Goal: Task Accomplishment & Management: Manage account settings

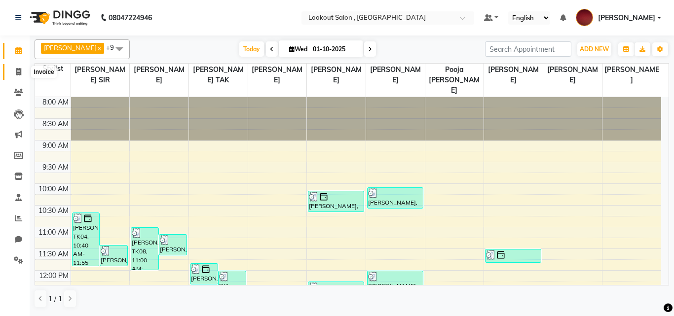
click at [14, 67] on span at bounding box center [18, 72] width 17 height 11
select select "service"
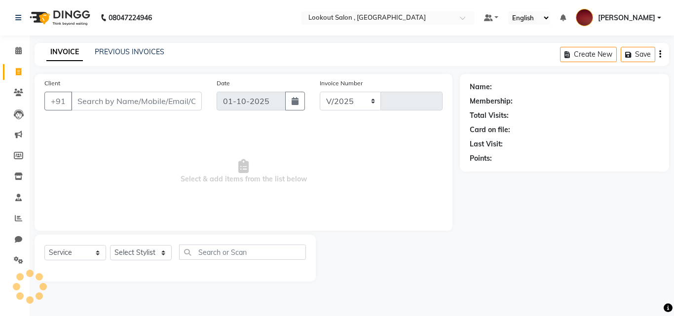
select select "151"
type input "7264"
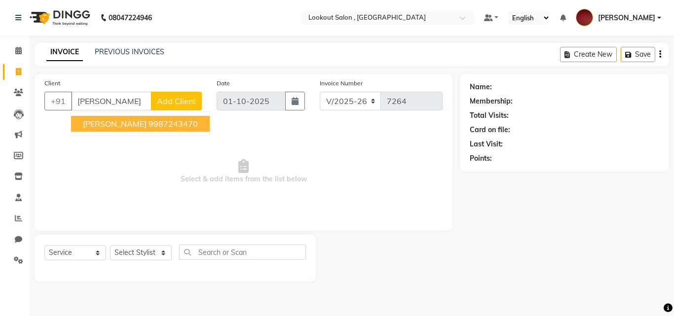
click at [129, 123] on span "[PERSON_NAME]" at bounding box center [115, 124] width 64 height 10
type input "9987243470"
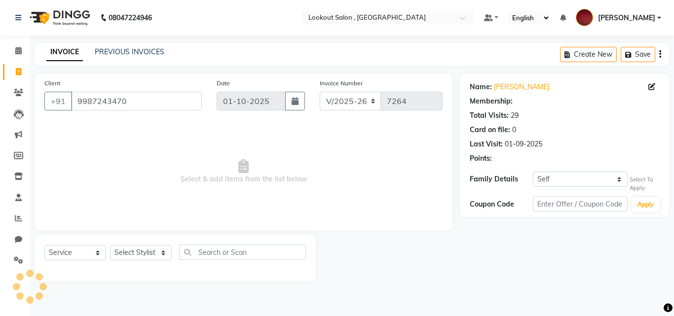
select select "1: Object"
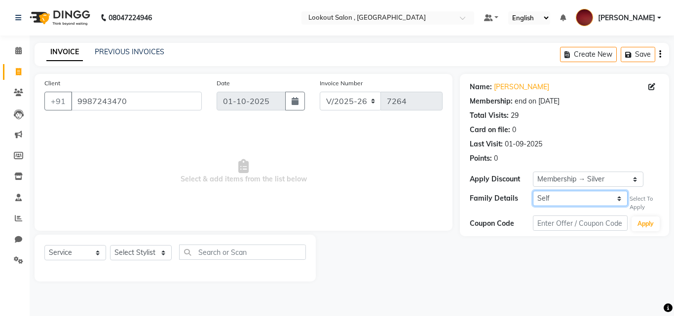
click at [544, 196] on select "Self Yogesh838" at bounding box center [580, 198] width 95 height 15
click at [533, 191] on select "Self Yogesh838" at bounding box center [580, 198] width 95 height 15
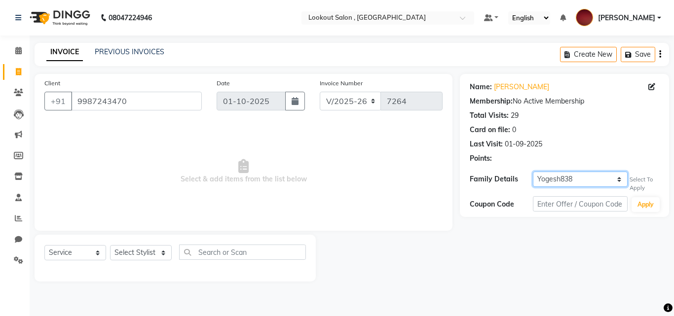
click at [573, 182] on select "Self Yogesh838" at bounding box center [580, 179] width 95 height 15
select select "self"
click at [533, 172] on select "Self Yogesh838" at bounding box center [580, 179] width 95 height 15
select select "1: Object"
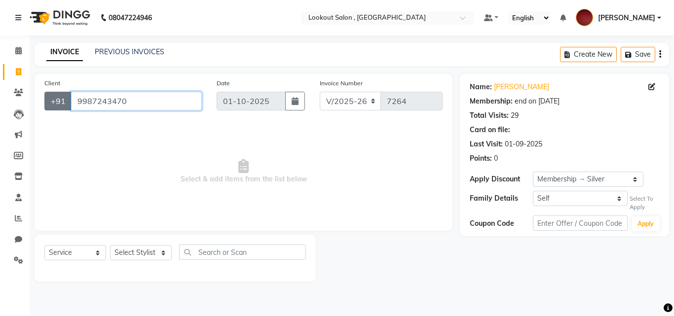
drag, startPoint x: 98, startPoint y: 100, endPoint x: 64, endPoint y: 102, distance: 33.6
click at [64, 102] on div "[PHONE_NUMBER]" at bounding box center [122, 101] width 157 height 19
click at [16, 90] on icon at bounding box center [18, 92] width 9 height 7
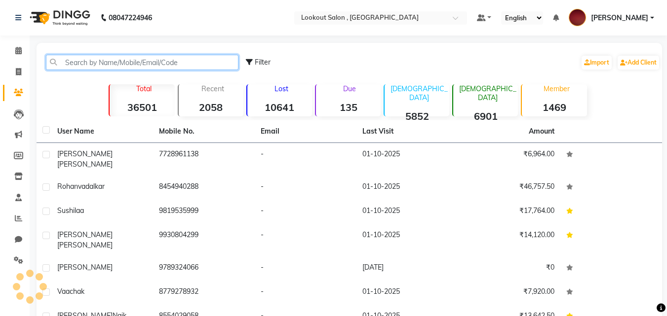
click at [117, 66] on input "text" at bounding box center [142, 62] width 192 height 15
paste input "9987243470"
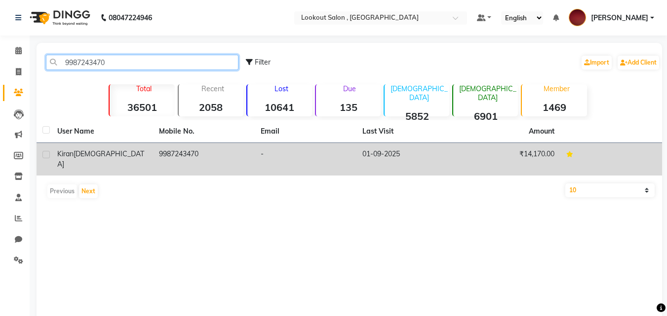
type input "9987243470"
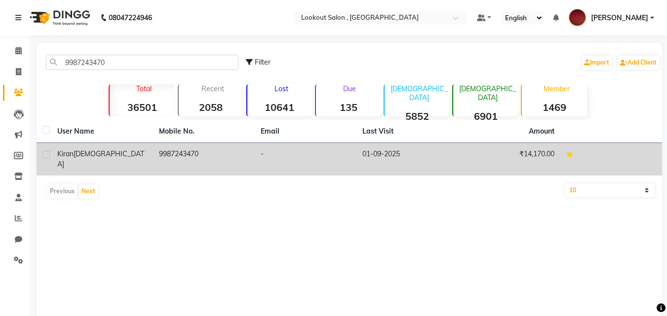
click at [186, 161] on td "9987243470" at bounding box center [204, 159] width 102 height 33
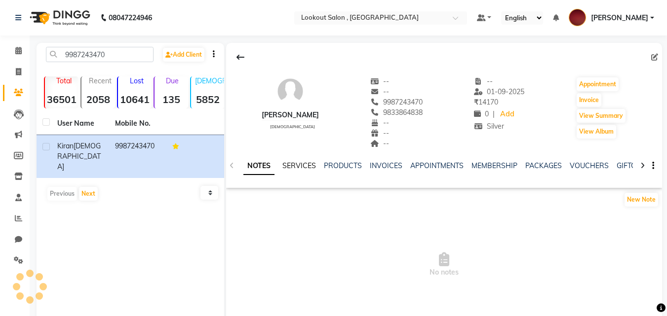
click at [299, 162] on link "SERVICES" at bounding box center [299, 165] width 34 height 9
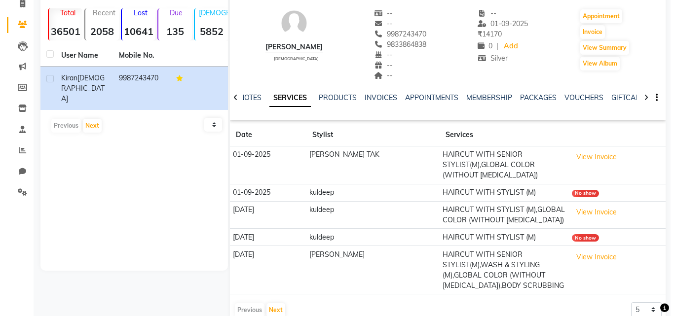
scroll to position [89, 0]
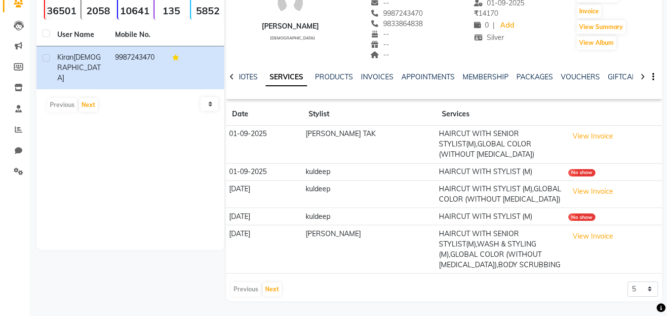
click at [579, 146] on td "View Invoice" at bounding box center [612, 145] width 97 height 38
click at [580, 139] on button "View Invoice" at bounding box center [592, 136] width 49 height 15
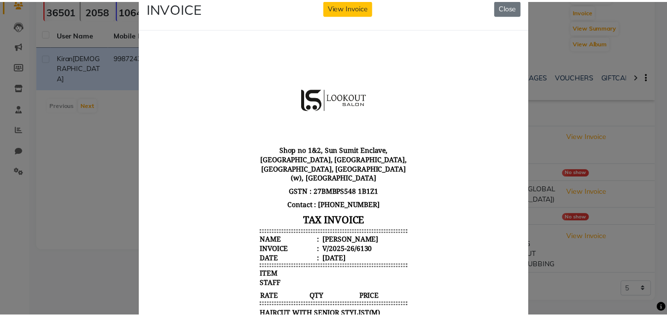
scroll to position [0, 0]
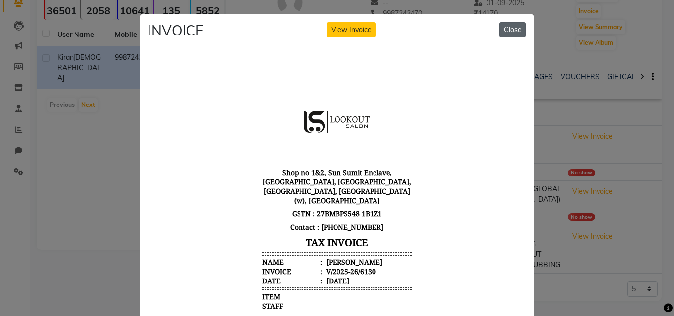
click at [511, 29] on button "Close" at bounding box center [512, 29] width 27 height 15
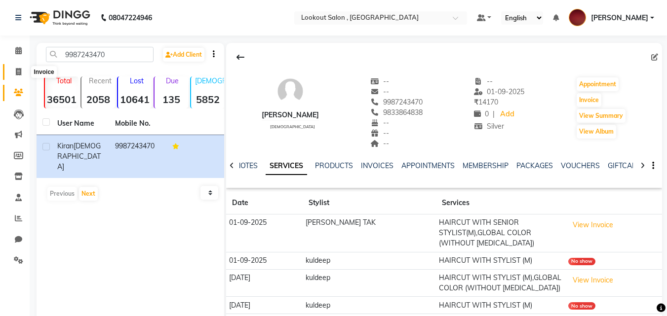
click at [12, 71] on span at bounding box center [18, 72] width 17 height 11
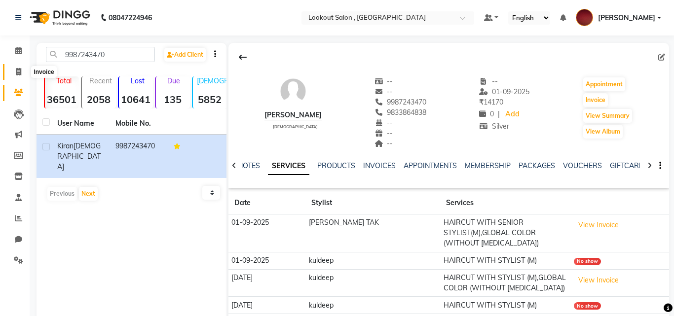
select select "service"
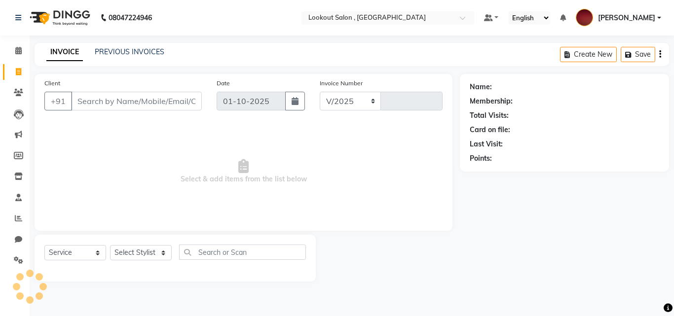
select select "151"
type input "7264"
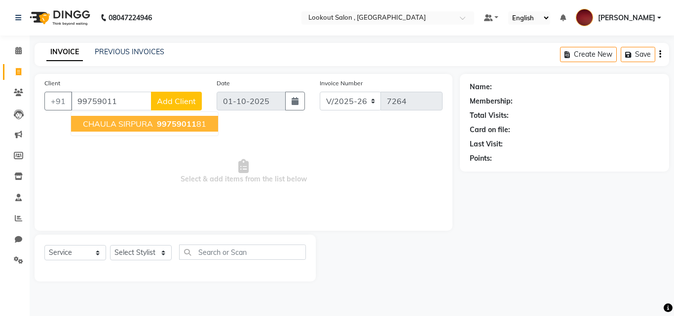
click at [115, 121] on span "CHAULA SIRPURA" at bounding box center [118, 124] width 70 height 10
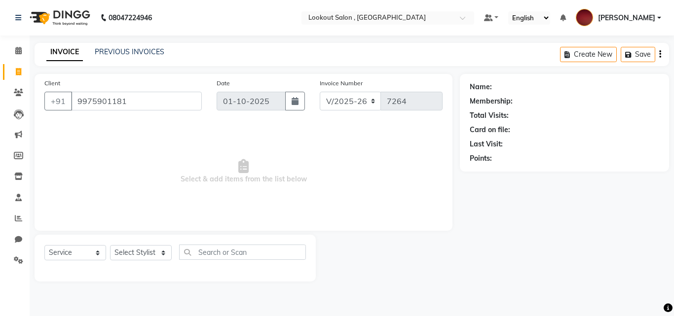
type input "9975901181"
select select "1: Object"
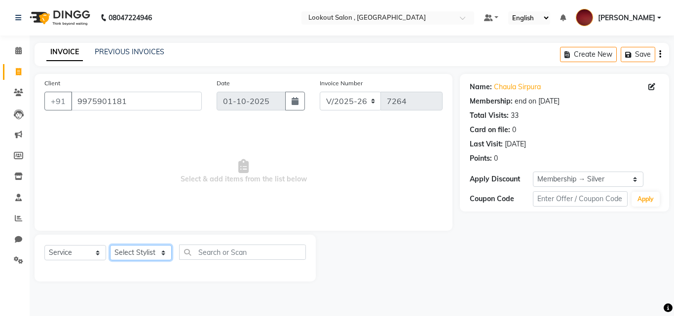
click at [139, 257] on select "Select Stylist [PERSON_NAME] [PERSON_NAME] [PERSON_NAME] [PERSON_NAME] [PERSON_…" at bounding box center [141, 252] width 62 height 15
select select "7177"
click at [110, 245] on select "Select Stylist [PERSON_NAME] [PERSON_NAME] [PERSON_NAME] [PERSON_NAME] [PERSON_…" at bounding box center [141, 252] width 62 height 15
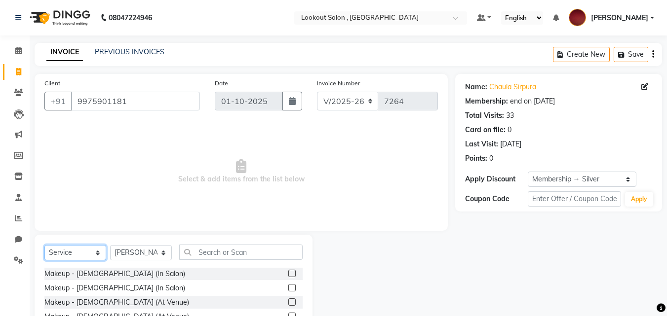
click at [75, 252] on select "Select Service Product Membership Package Voucher Prepaid Gift Card" at bounding box center [75, 252] width 62 height 15
select select "product"
click at [44, 245] on select "Select Service Product Membership Package Voucher Prepaid Gift Card" at bounding box center [75, 252] width 62 height 15
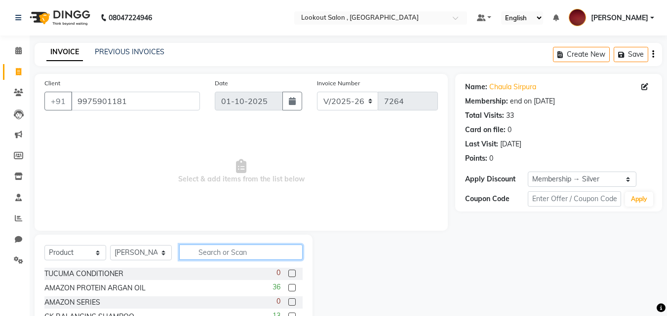
click at [192, 257] on input "text" at bounding box center [240, 252] width 123 height 15
type input "700"
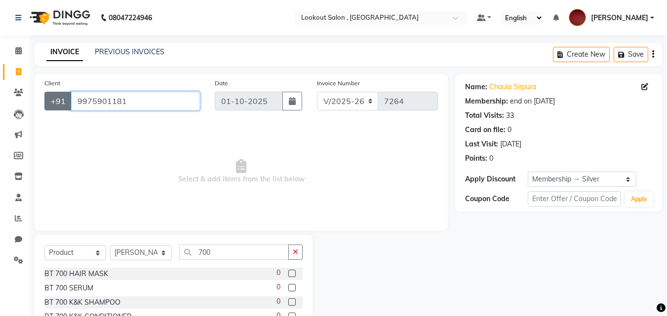
drag, startPoint x: 132, startPoint y: 102, endPoint x: 46, endPoint y: 105, distance: 85.9
click at [46, 105] on div "[PHONE_NUMBER]" at bounding box center [121, 101] width 155 height 19
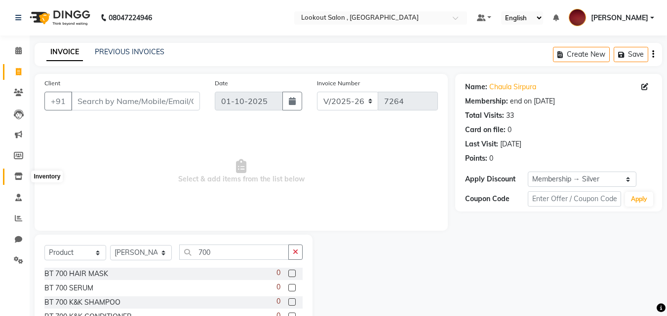
click at [12, 178] on span at bounding box center [18, 176] width 17 height 11
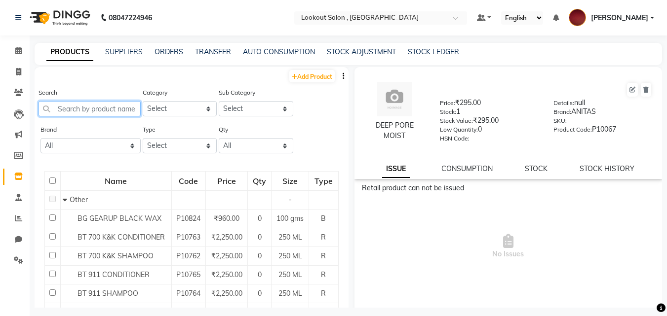
click at [106, 110] on input "text" at bounding box center [89, 108] width 102 height 15
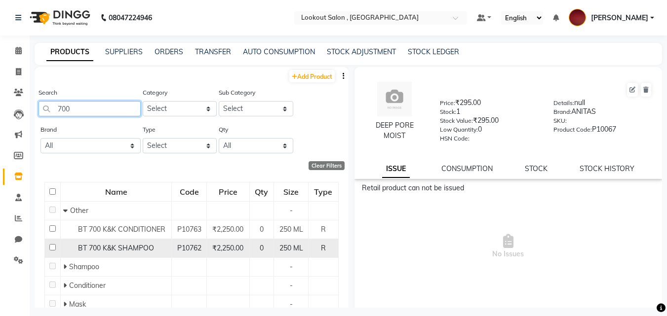
type input "700"
click at [148, 248] on span "BT 700 K&K SHAMPOO" at bounding box center [116, 248] width 76 height 9
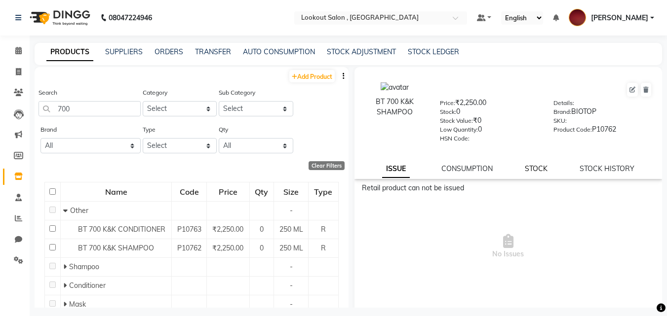
click at [539, 165] on link "STOCK" at bounding box center [535, 168] width 23 height 9
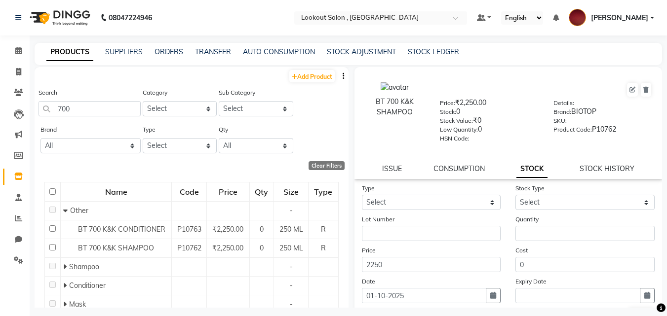
click at [483, 194] on div "Type Select In Out" at bounding box center [431, 196] width 154 height 27
click at [444, 199] on select "Select In Out" at bounding box center [431, 202] width 139 height 15
select select "in"
click at [362, 195] on select "Select In Out" at bounding box center [431, 202] width 139 height 15
click at [553, 208] on select "Select New Stock Adjustment Return Other" at bounding box center [584, 202] width 139 height 15
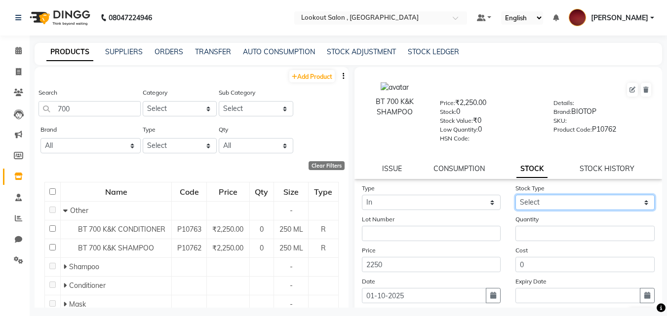
select select "new stock"
click at [515, 195] on select "Select New Stock Adjustment Return Other" at bounding box center [584, 202] width 139 height 15
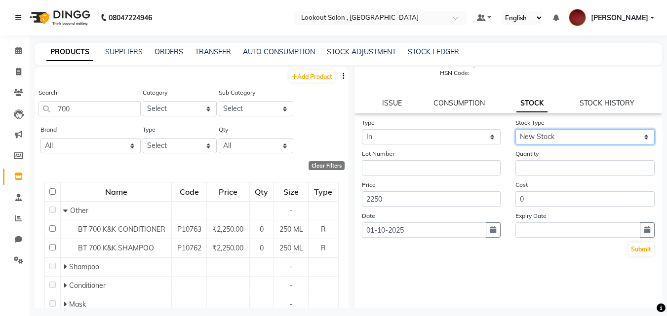
scroll to position [73, 0]
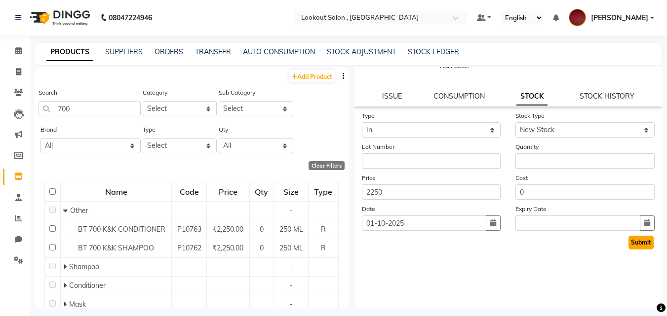
click at [628, 243] on button "Submit" at bounding box center [640, 243] width 25 height 14
click at [558, 160] on input "number" at bounding box center [584, 160] width 139 height 15
type input "2"
click at [642, 247] on button "Submit" at bounding box center [640, 243] width 25 height 14
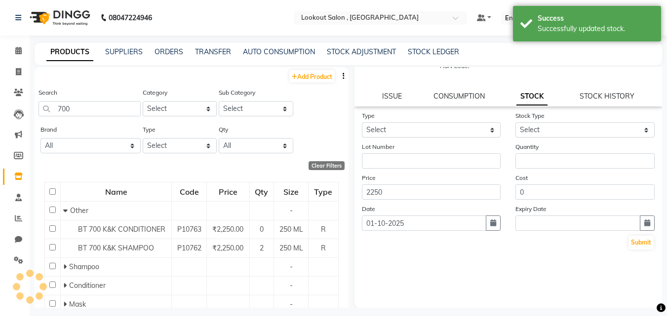
scroll to position [0, 0]
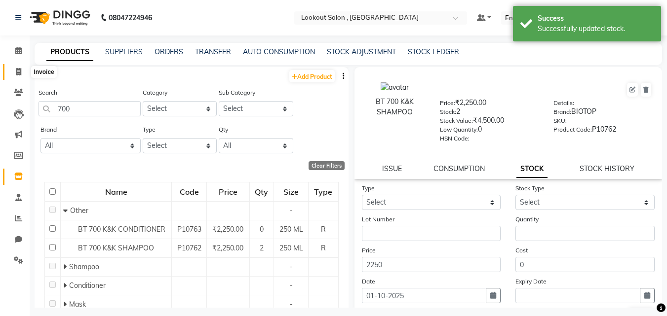
click at [18, 74] on icon at bounding box center [18, 71] width 5 height 7
select select "service"
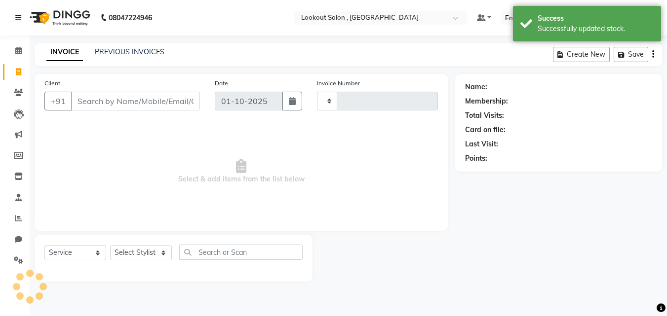
type input "7264"
select select "151"
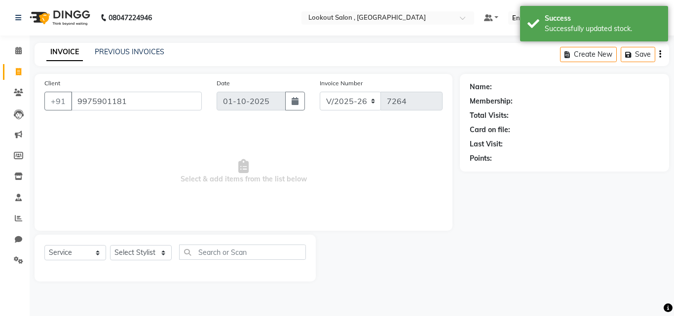
type input "9975901181"
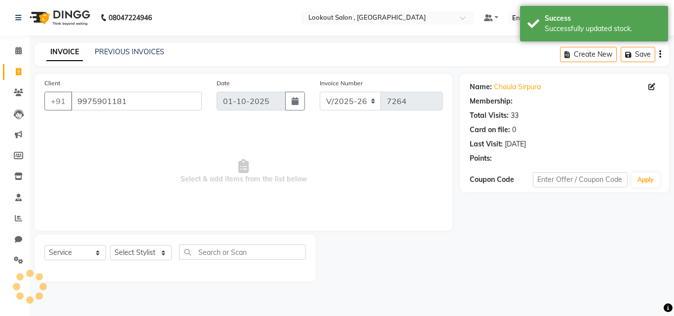
select select "1: Object"
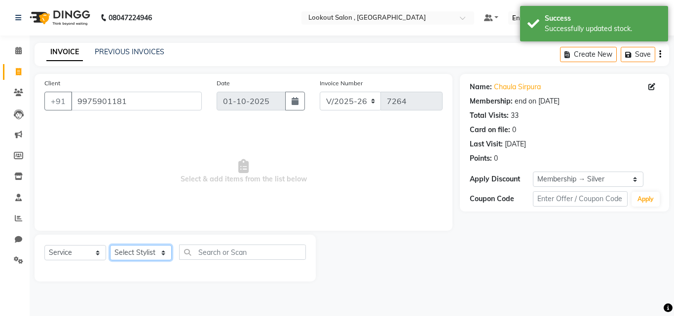
click at [139, 248] on select "Select Stylist [PERSON_NAME] [PERSON_NAME] [PERSON_NAME] [PERSON_NAME] [PERSON_…" at bounding box center [141, 252] width 62 height 15
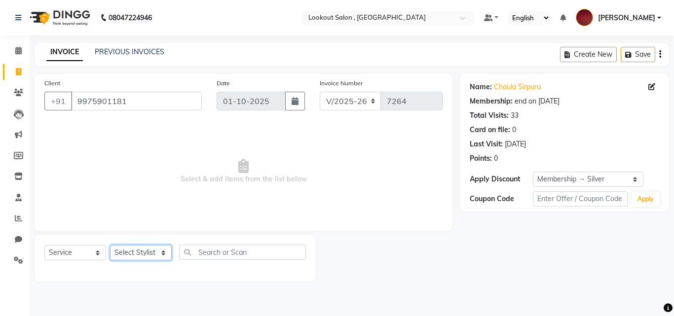
select select "7177"
click at [110, 245] on select "Select Stylist [PERSON_NAME] [PERSON_NAME] [PERSON_NAME] [PERSON_NAME] [PERSON_…" at bounding box center [141, 252] width 62 height 15
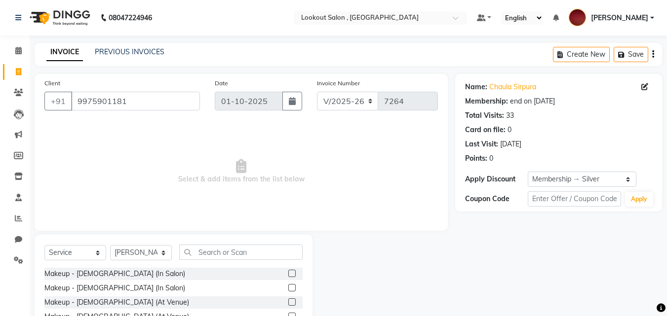
click at [69, 261] on div "Select Service Product Membership Package Voucher Prepaid Gift Card Select Styl…" at bounding box center [173, 256] width 258 height 23
click at [67, 256] on select "Select Service Product Membership Package Voucher Prepaid Gift Card" at bounding box center [75, 252] width 62 height 15
select select "product"
click at [44, 245] on select "Select Service Product Membership Package Voucher Prepaid Gift Card" at bounding box center [75, 252] width 62 height 15
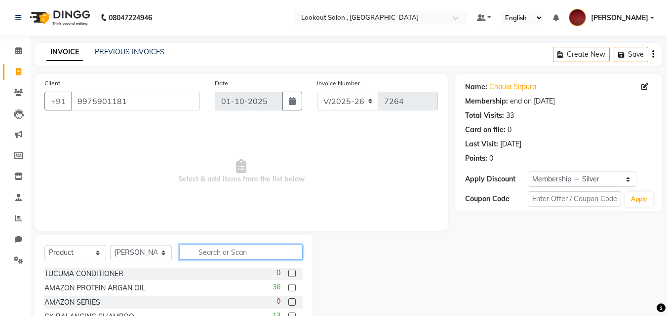
click at [203, 249] on input "text" at bounding box center [240, 252] width 123 height 15
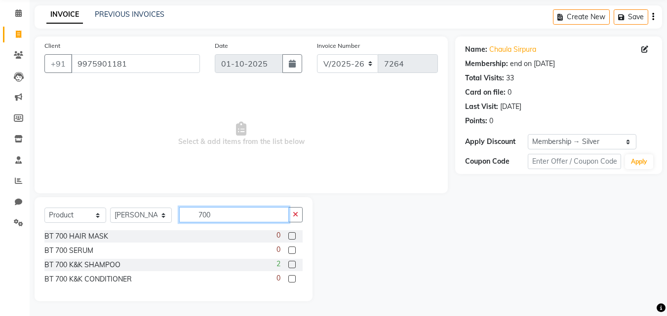
type input "700"
click at [295, 264] on label at bounding box center [291, 264] width 7 height 7
click at [295, 264] on input "checkbox" at bounding box center [291, 265] width 6 height 6
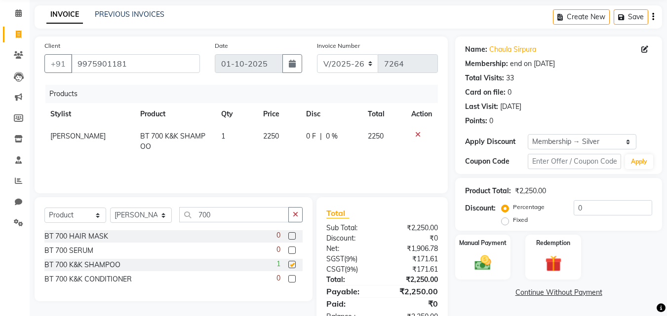
checkbox input "false"
click at [464, 264] on div "Manual Payment" at bounding box center [483, 257] width 58 height 47
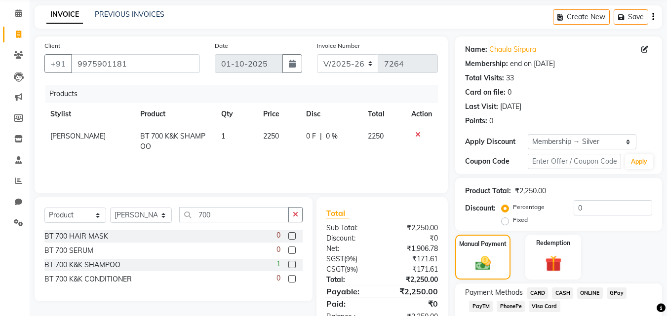
scroll to position [99, 0]
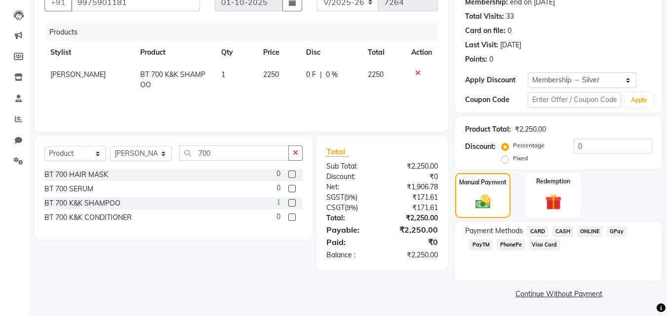
click at [504, 242] on span "PhonePe" at bounding box center [510, 244] width 28 height 11
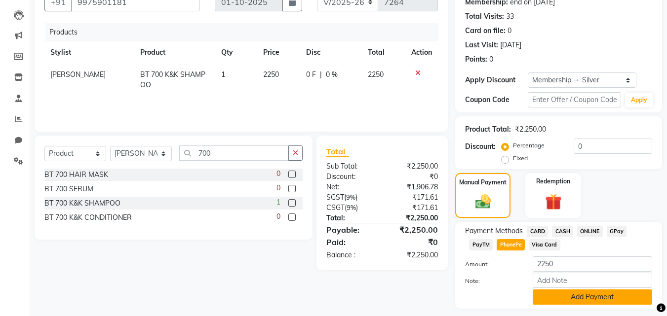
click at [555, 293] on button "Add Payment" at bounding box center [591, 297] width 119 height 15
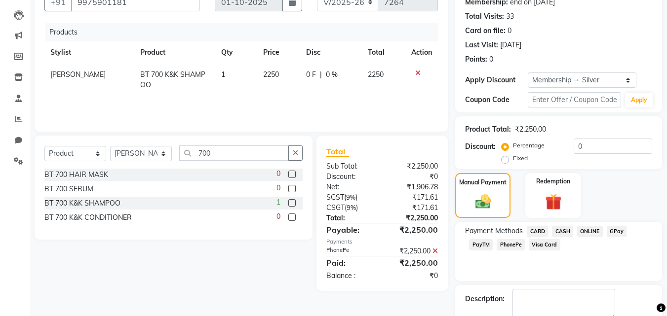
scroll to position [155, 0]
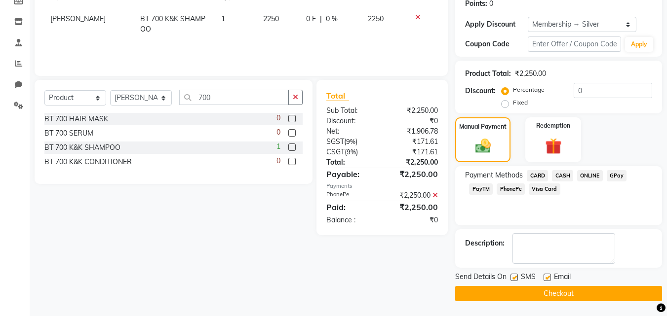
click at [589, 296] on button "Checkout" at bounding box center [558, 293] width 207 height 15
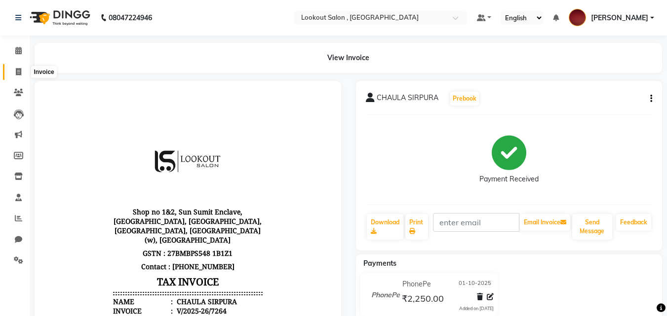
click at [23, 67] on span at bounding box center [18, 72] width 17 height 11
select select "service"
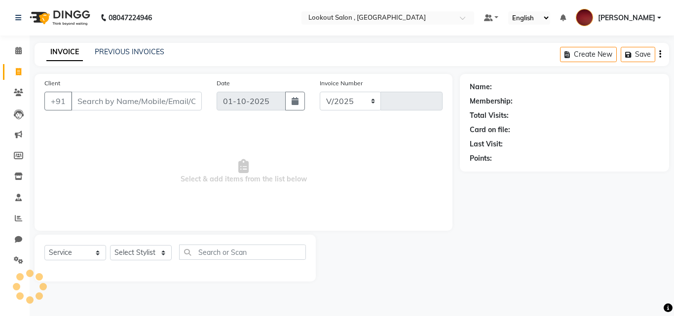
select select "151"
type input "7265"
type input "9"
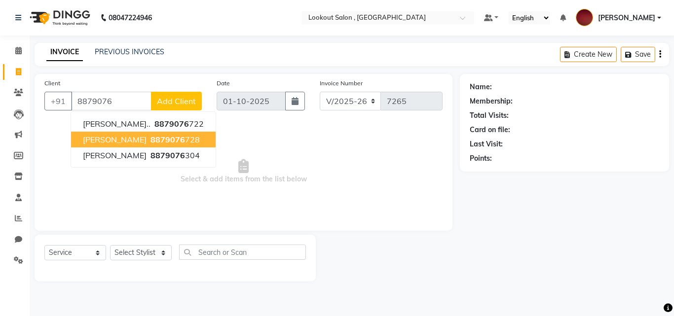
click at [105, 140] on span "[PERSON_NAME]" at bounding box center [115, 140] width 64 height 10
type input "8879076728"
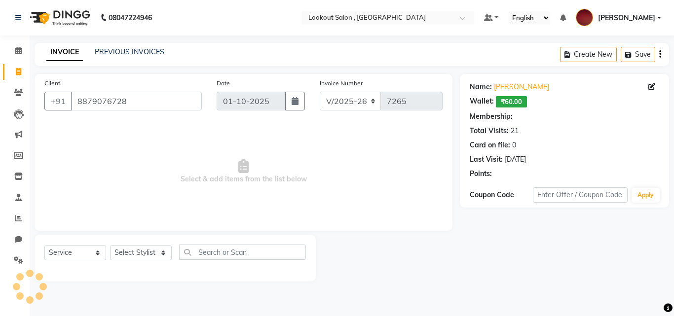
select select "1: Object"
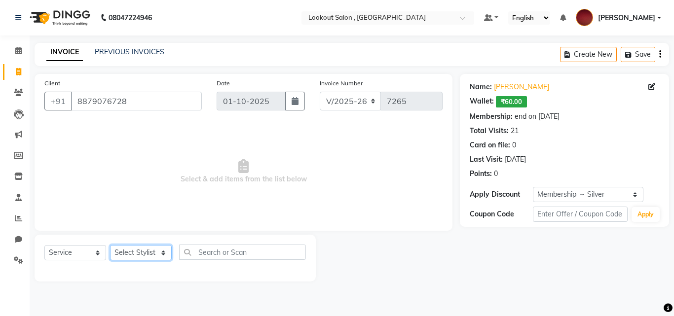
click at [118, 253] on select "Select Stylist [PERSON_NAME] [PERSON_NAME] [PERSON_NAME] [PERSON_NAME] [PERSON_…" at bounding box center [141, 252] width 62 height 15
select select "48095"
click at [110, 245] on select "Select Stylist [PERSON_NAME] [PERSON_NAME] [PERSON_NAME] [PERSON_NAME] [PERSON_…" at bounding box center [141, 252] width 62 height 15
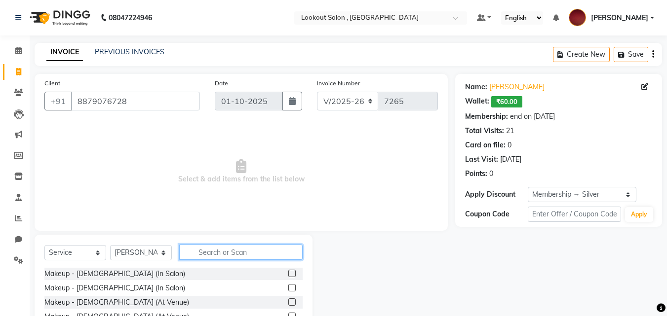
click at [217, 256] on input "text" at bounding box center [240, 252] width 123 height 15
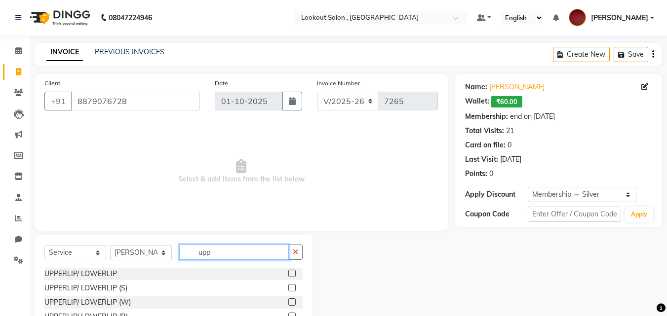
type input "upp"
click at [291, 277] on div at bounding box center [291, 275] width 6 height 10
click at [293, 272] on label at bounding box center [291, 273] width 7 height 7
click at [293, 272] on input "checkbox" at bounding box center [291, 274] width 6 height 6
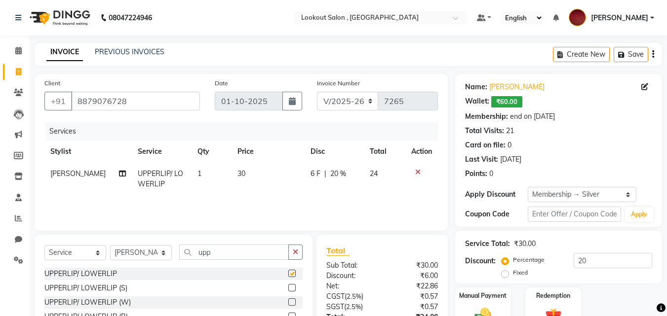
checkbox input "false"
drag, startPoint x: 193, startPoint y: 247, endPoint x: 86, endPoint y: 256, distance: 107.4
click at [86, 256] on div "Select Service Product Membership Package Voucher Prepaid Gift Card Select Styl…" at bounding box center [173, 256] width 258 height 23
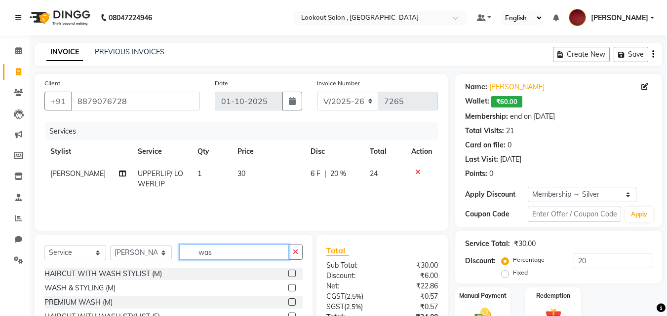
scroll to position [79, 0]
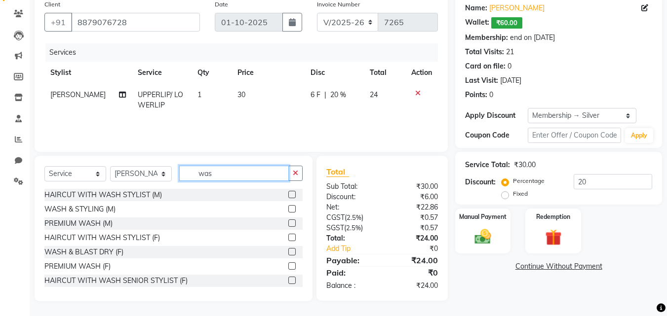
type input "was"
click at [288, 253] on label at bounding box center [291, 251] width 7 height 7
click at [288, 253] on input "checkbox" at bounding box center [291, 252] width 6 height 6
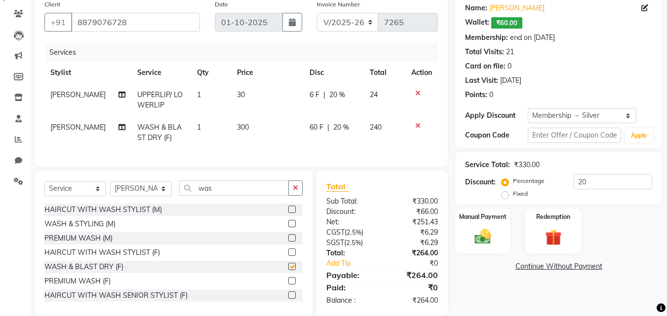
checkbox input "false"
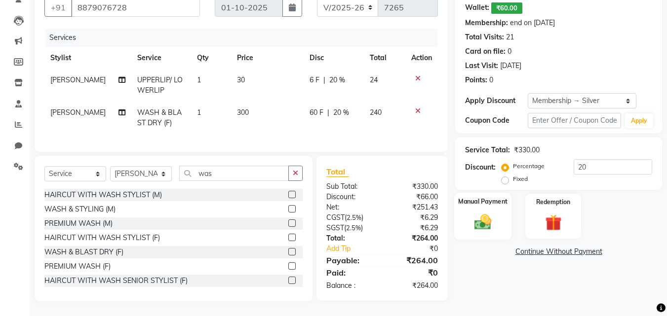
click at [492, 201] on div "Manual Payment" at bounding box center [483, 216] width 58 height 47
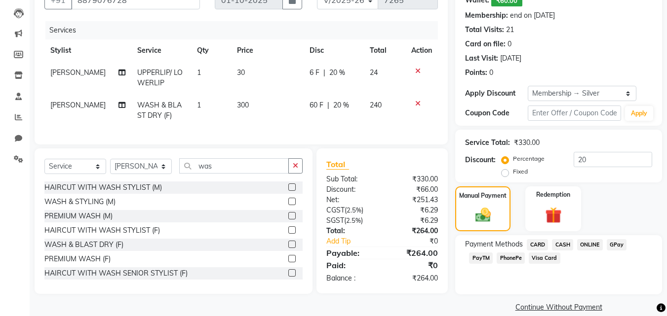
scroll to position [2, 0]
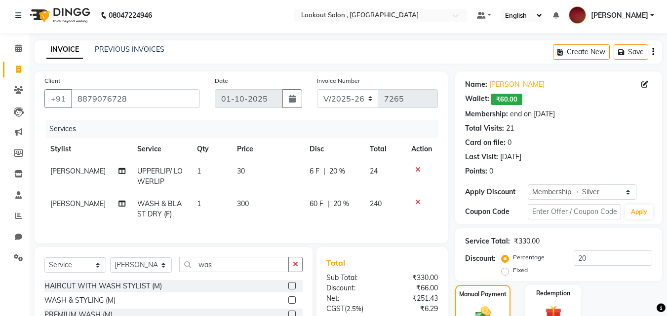
click at [501, 98] on span "₹60.00" at bounding box center [506, 99] width 31 height 11
click at [508, 102] on span "₹60.00" at bounding box center [506, 99] width 31 height 11
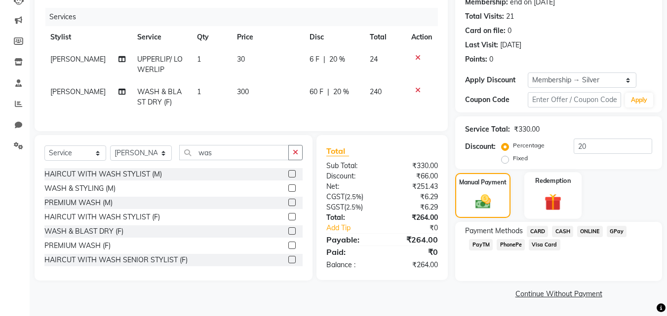
click at [552, 196] on img at bounding box center [553, 201] width 28 height 21
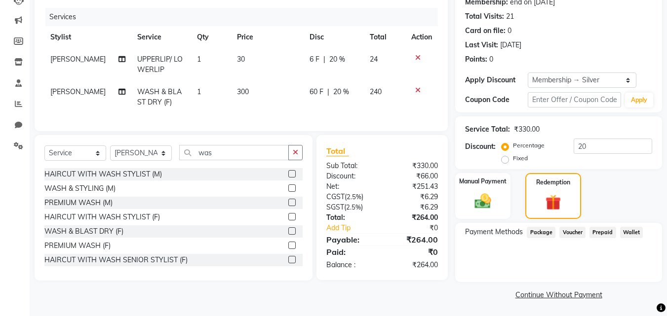
click at [635, 232] on span "Wallet" at bounding box center [631, 232] width 23 height 11
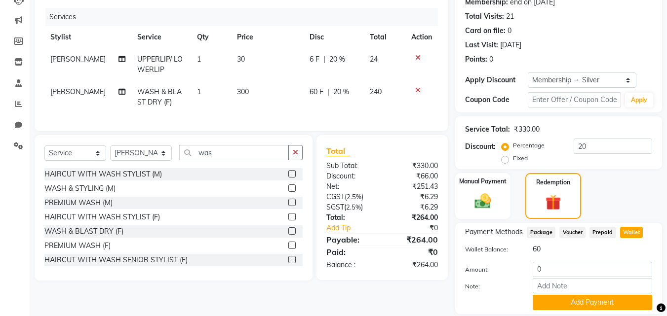
scroll to position [148, 0]
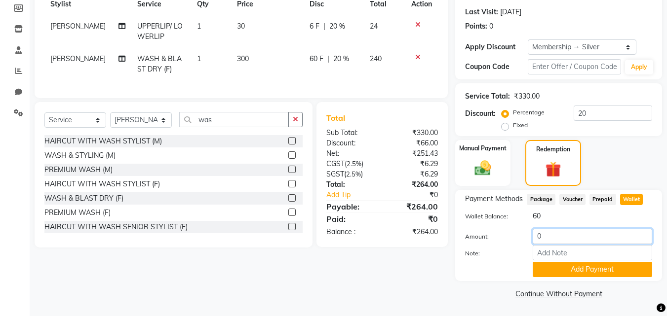
click at [534, 236] on input "0" at bounding box center [591, 236] width 119 height 15
type input "60"
click at [572, 266] on button "Add Payment" at bounding box center [591, 269] width 119 height 15
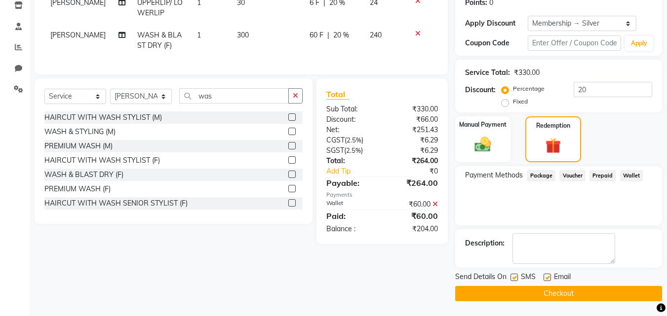
scroll to position [0, 0]
click at [475, 137] on img at bounding box center [483, 145] width 28 height 20
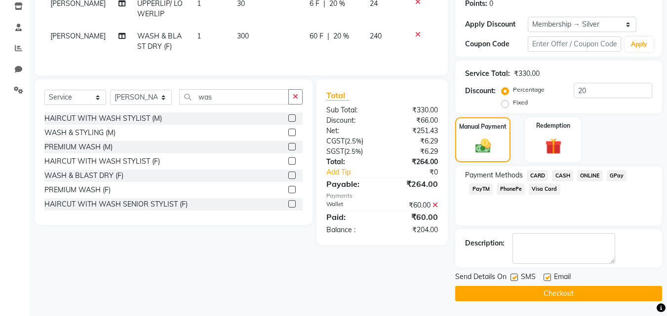
scroll to position [170, 0]
click at [516, 188] on span "PhonePe" at bounding box center [510, 189] width 28 height 11
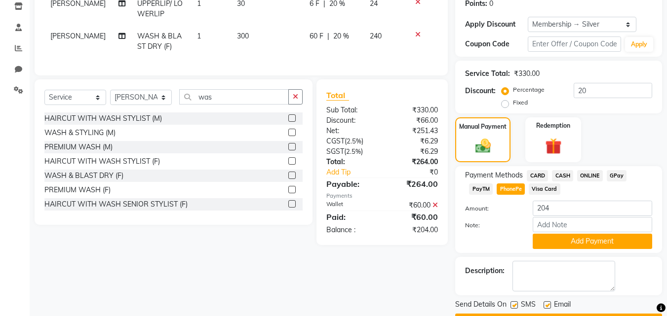
scroll to position [171, 0]
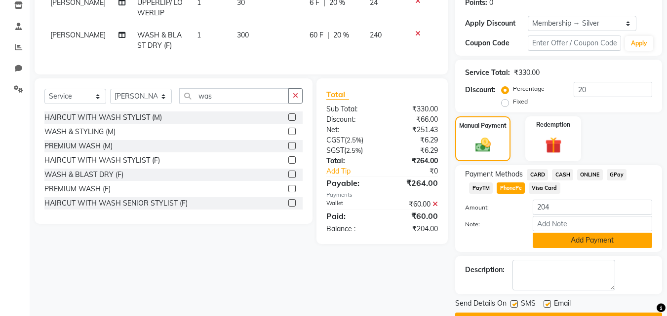
click at [626, 240] on button "Add Payment" at bounding box center [591, 240] width 119 height 15
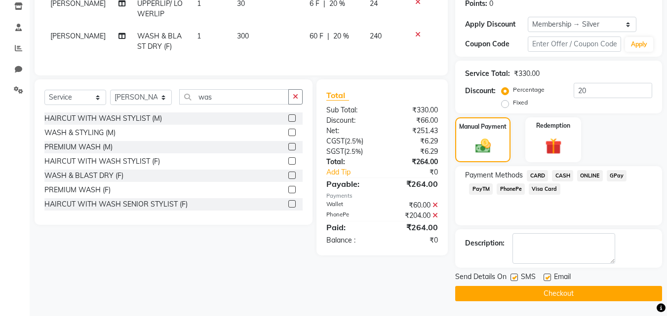
scroll to position [170, 0]
click at [571, 280] on div "Email" at bounding box center [560, 278] width 35 height 12
click at [577, 295] on button "Checkout" at bounding box center [558, 293] width 207 height 15
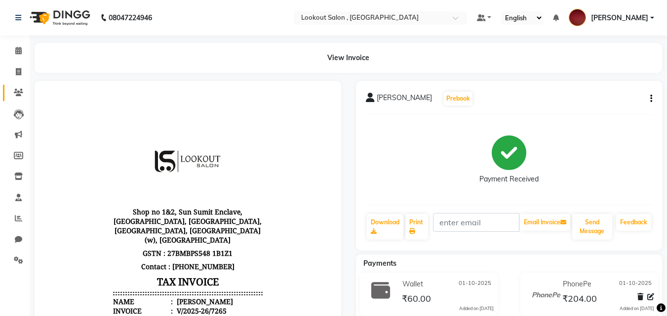
click at [9, 90] on link "Clients" at bounding box center [15, 93] width 24 height 16
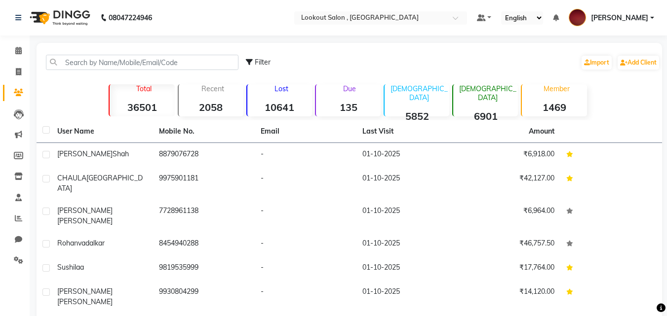
click at [92, 71] on div "Filter Import Add Client" at bounding box center [348, 62] width 621 height 31
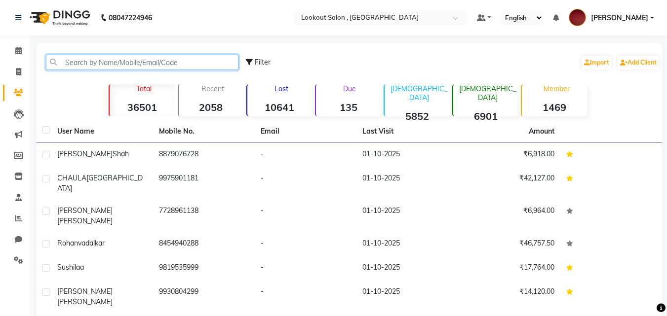
click at [88, 66] on input "text" at bounding box center [142, 62] width 192 height 15
type input "7"
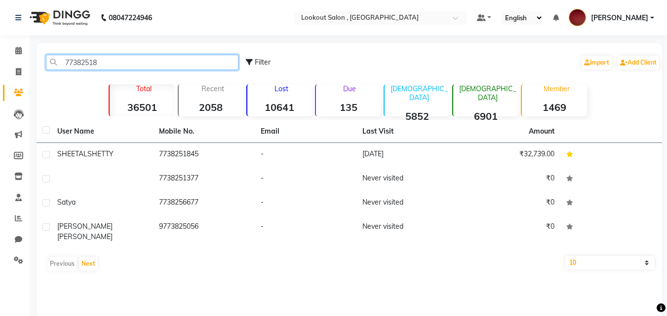
type input "77382518"
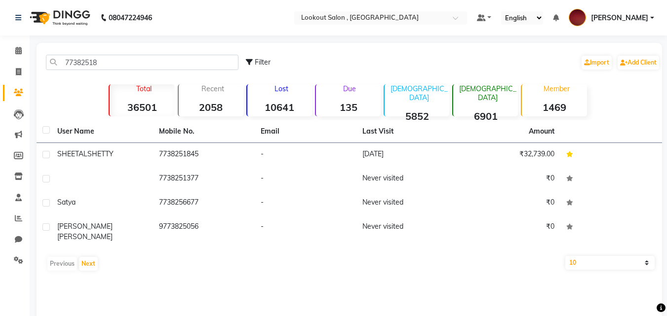
click at [187, 156] on td "7738251845" at bounding box center [204, 155] width 102 height 24
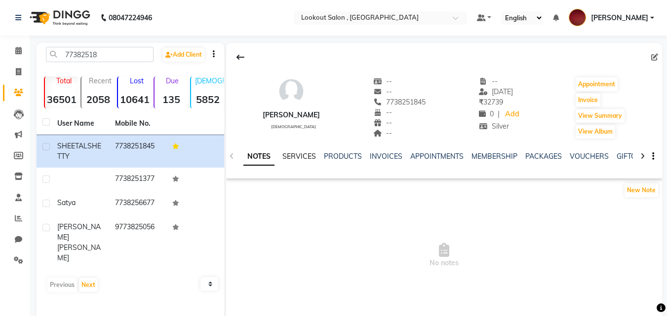
click at [290, 154] on link "SERVICES" at bounding box center [299, 156] width 34 height 9
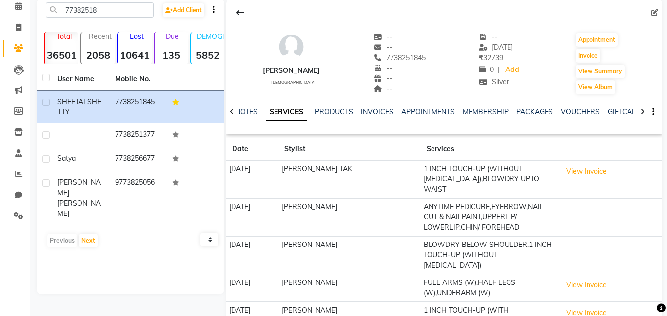
scroll to position [99, 0]
